Goal: Information Seeking & Learning: Learn about a topic

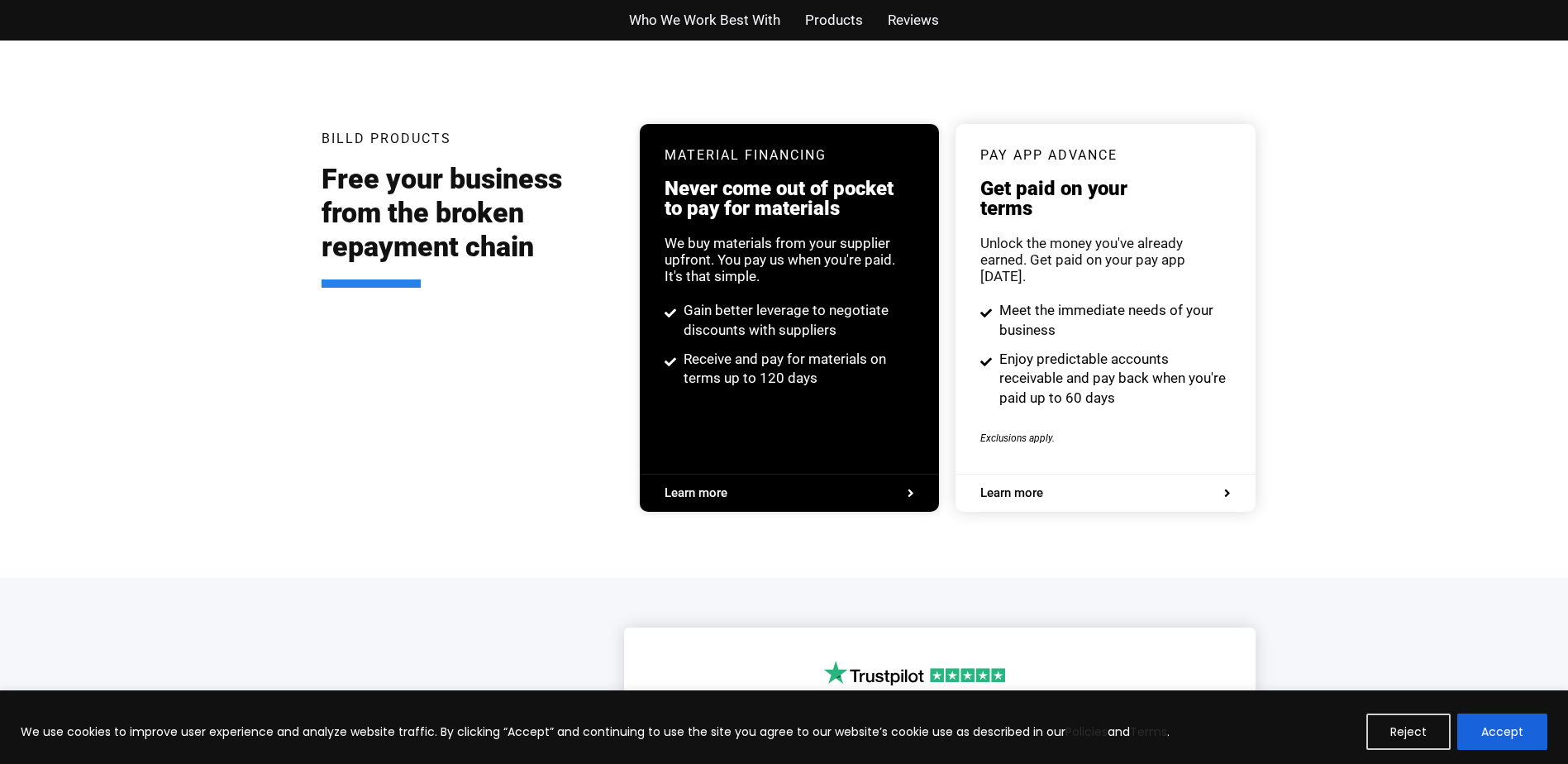
scroll to position [3474, 0]
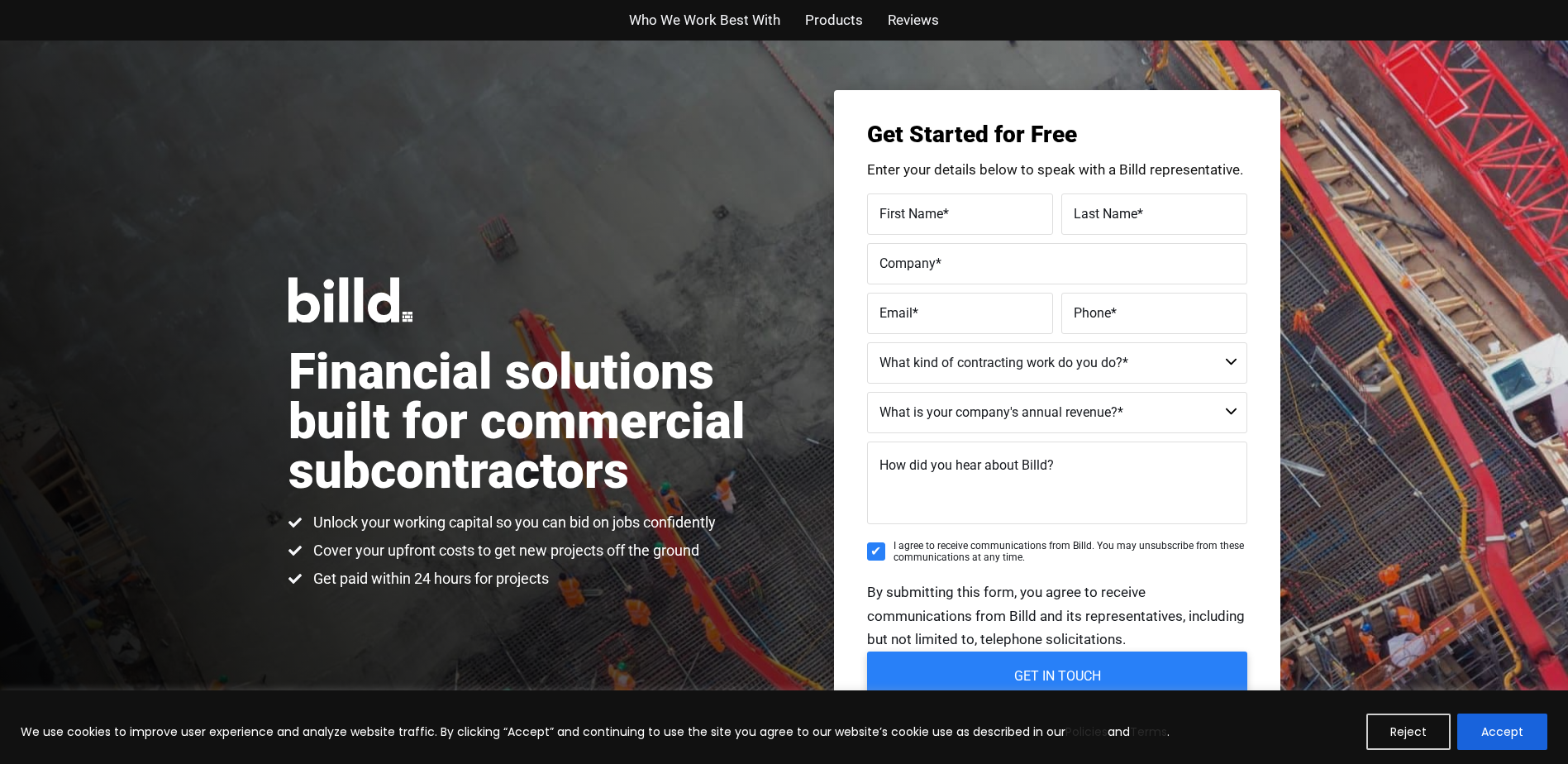
click at [831, 21] on span "Products" at bounding box center [834, 21] width 58 height 24
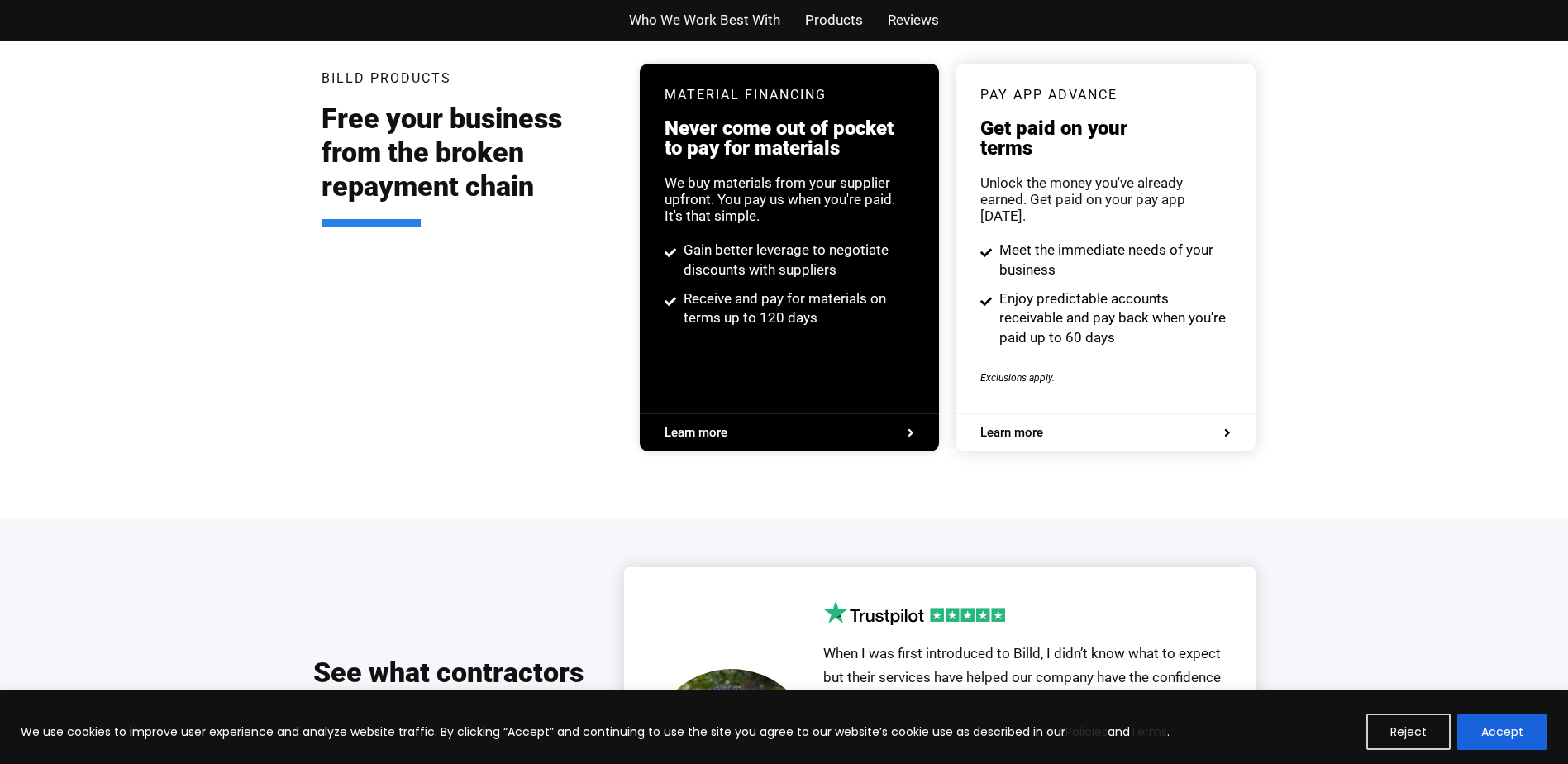
scroll to position [3224, 0]
